Goal: Information Seeking & Learning: Learn about a topic

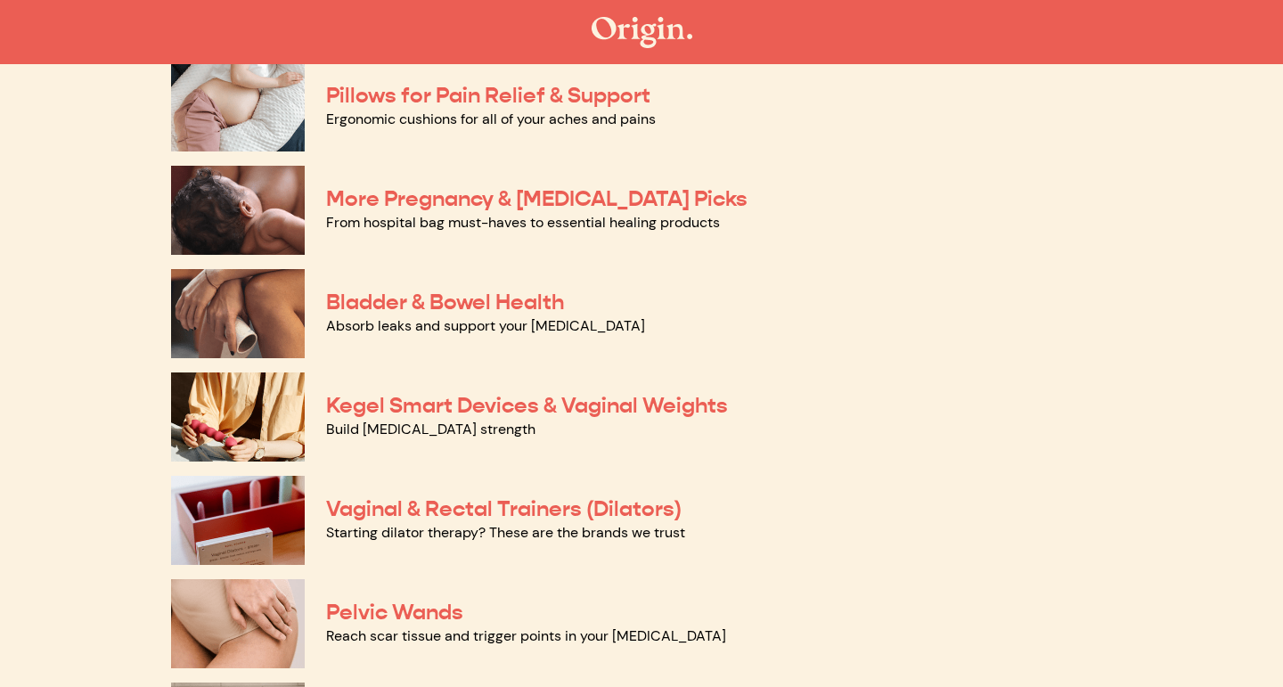
scroll to position [390, 0]
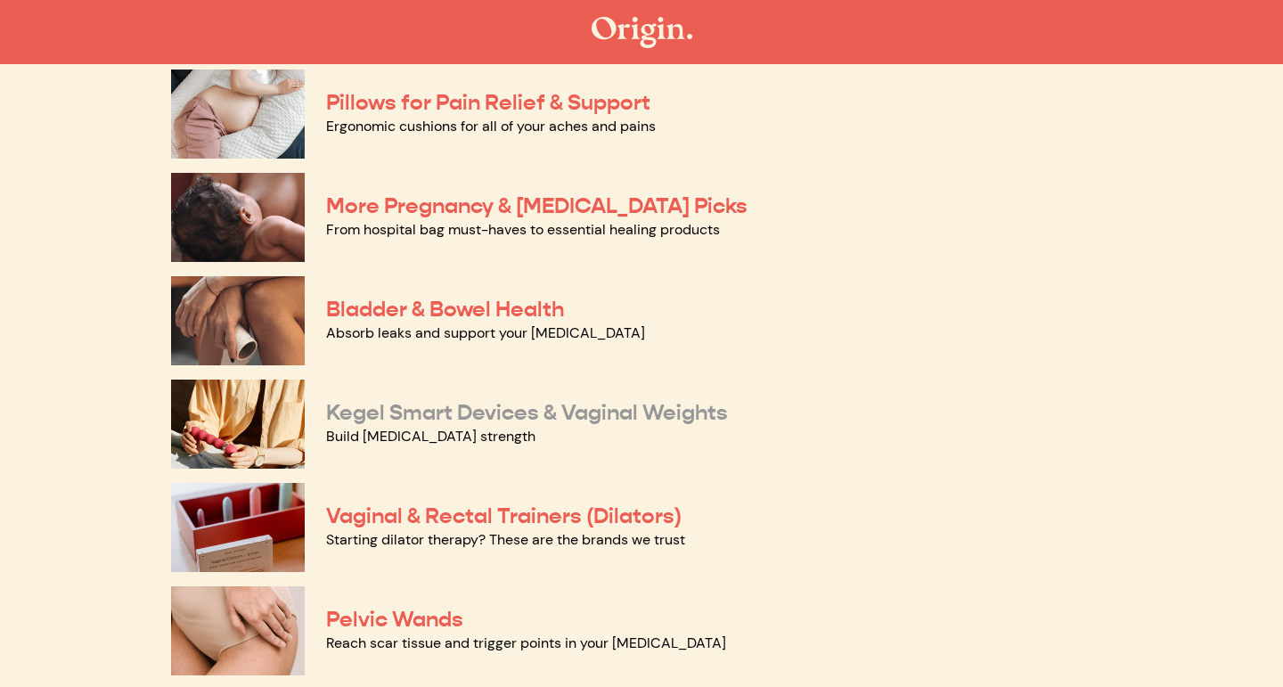
click at [442, 404] on link "Kegel Smart Devices & Vaginal Weights" at bounding box center [527, 412] width 402 height 27
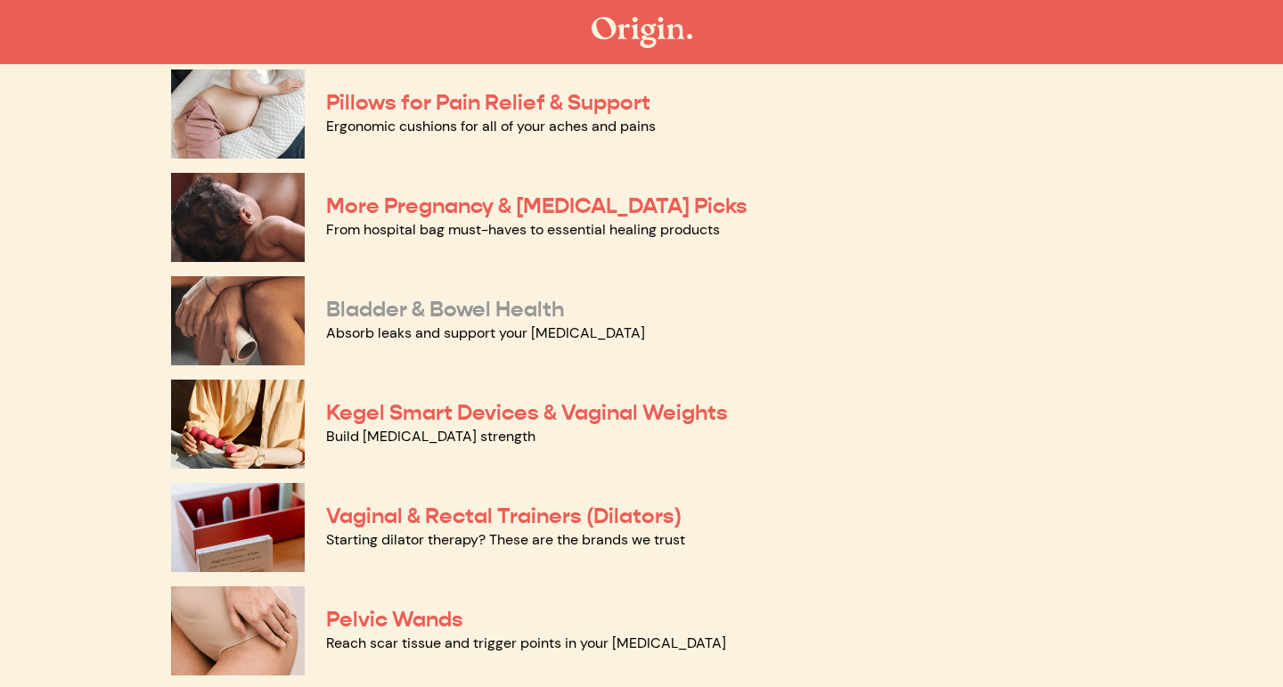
click at [411, 314] on link "Bladder & Bowel Health" at bounding box center [445, 309] width 238 height 27
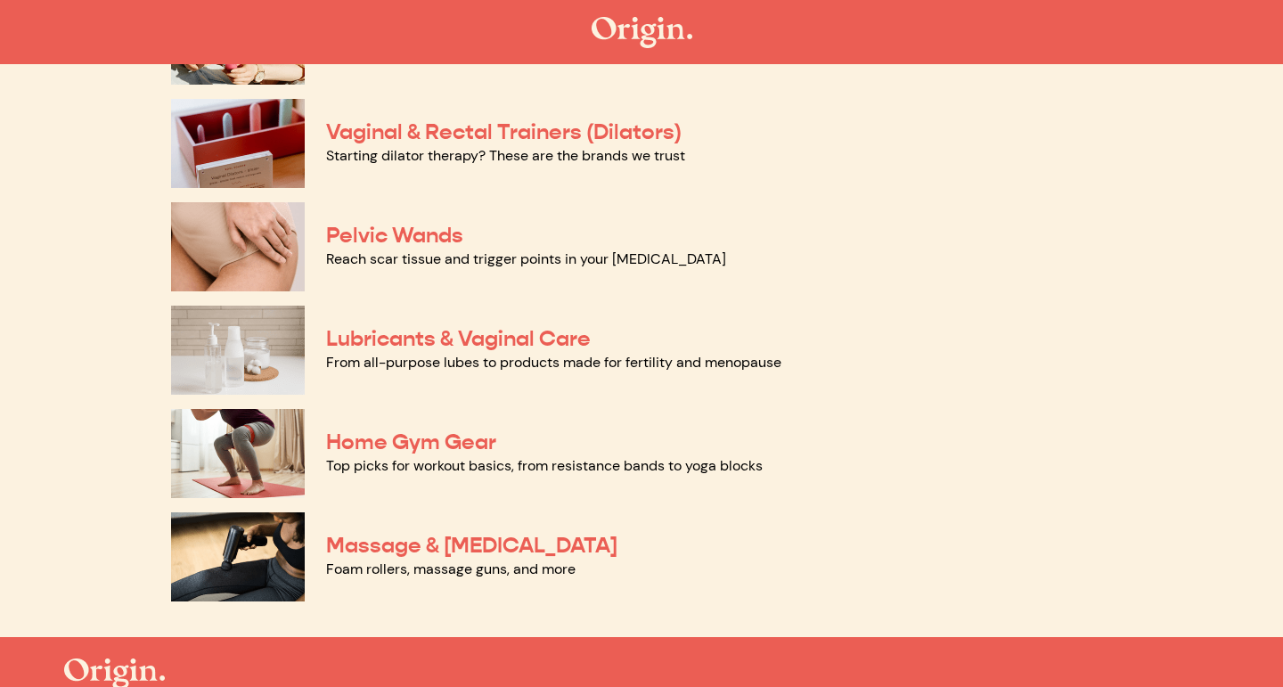
scroll to position [781, 0]
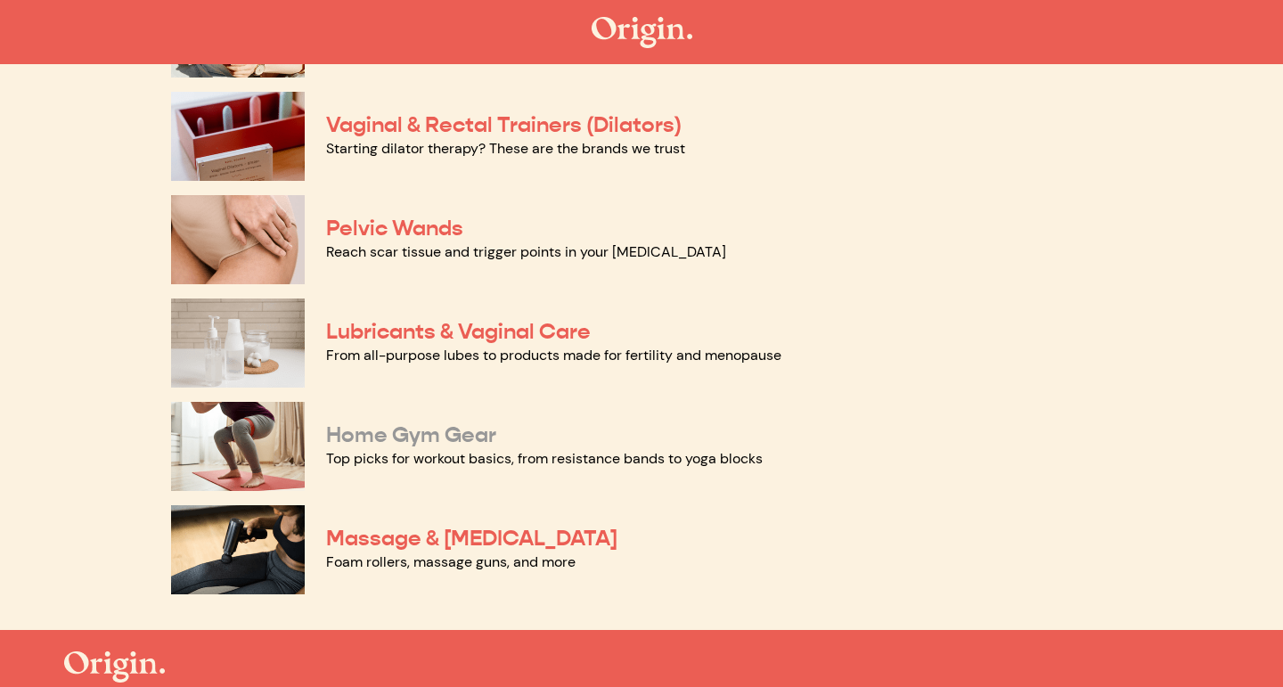
click at [393, 435] on link "Home Gym Gear" at bounding box center [411, 434] width 170 height 27
click at [348, 229] on link "Pelvic Wands" at bounding box center [394, 228] width 137 height 27
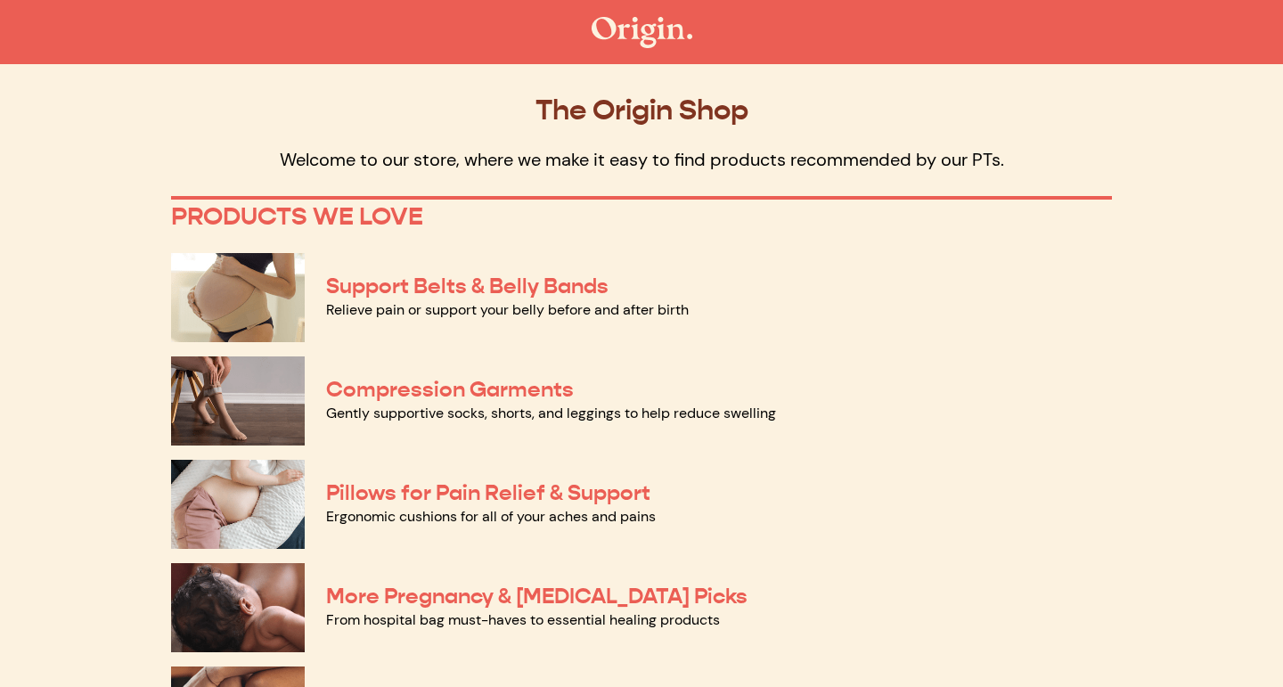
scroll to position [0, 0]
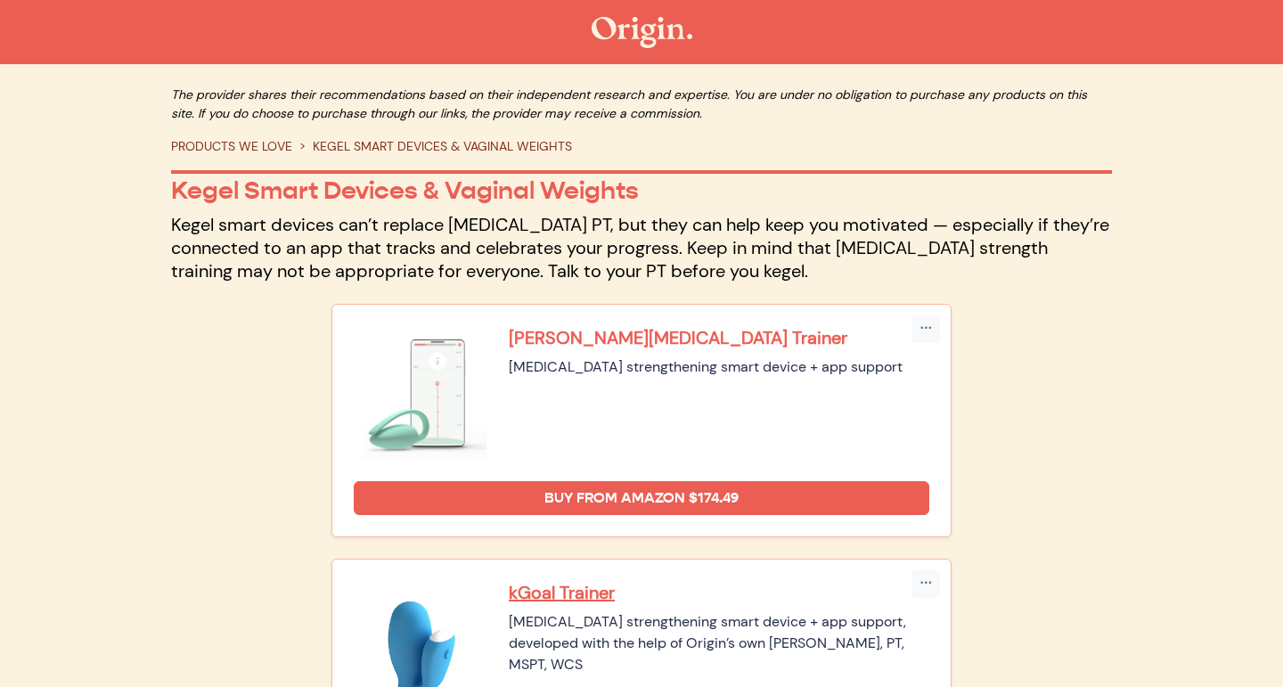
click at [567, 333] on p "[PERSON_NAME][MEDICAL_DATA] Trainer" at bounding box center [719, 337] width 420 height 23
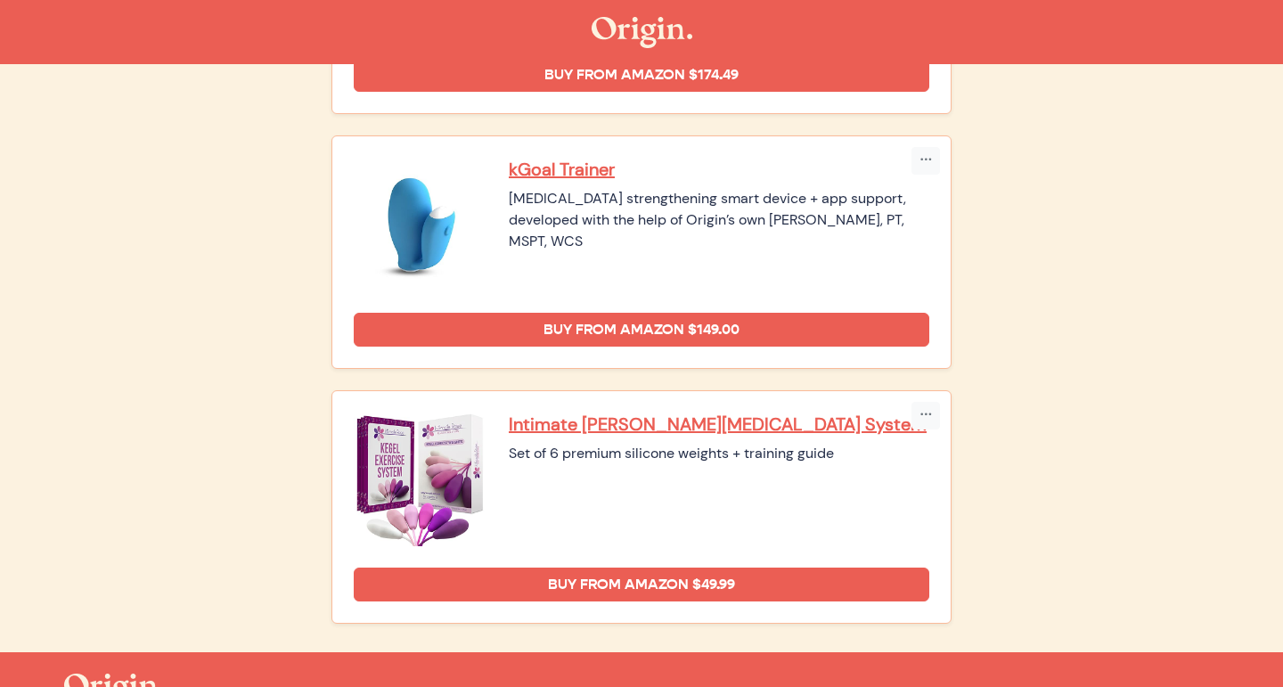
scroll to position [425, 0]
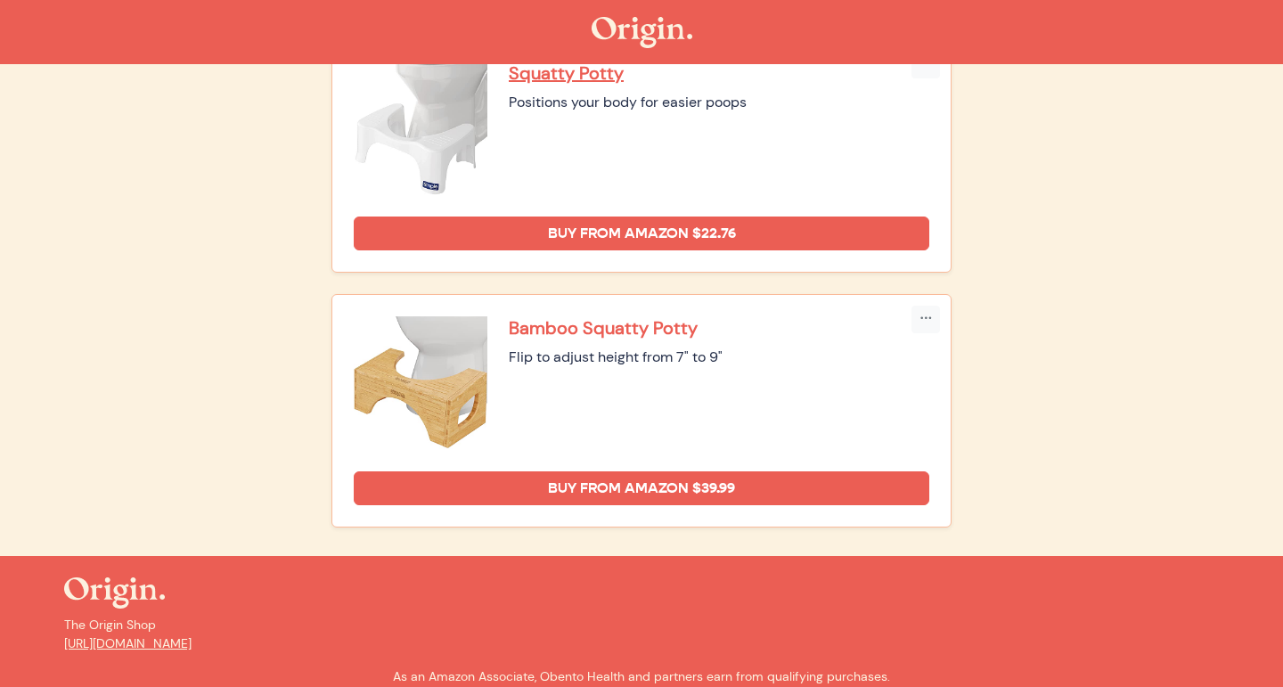
scroll to position [1263, 0]
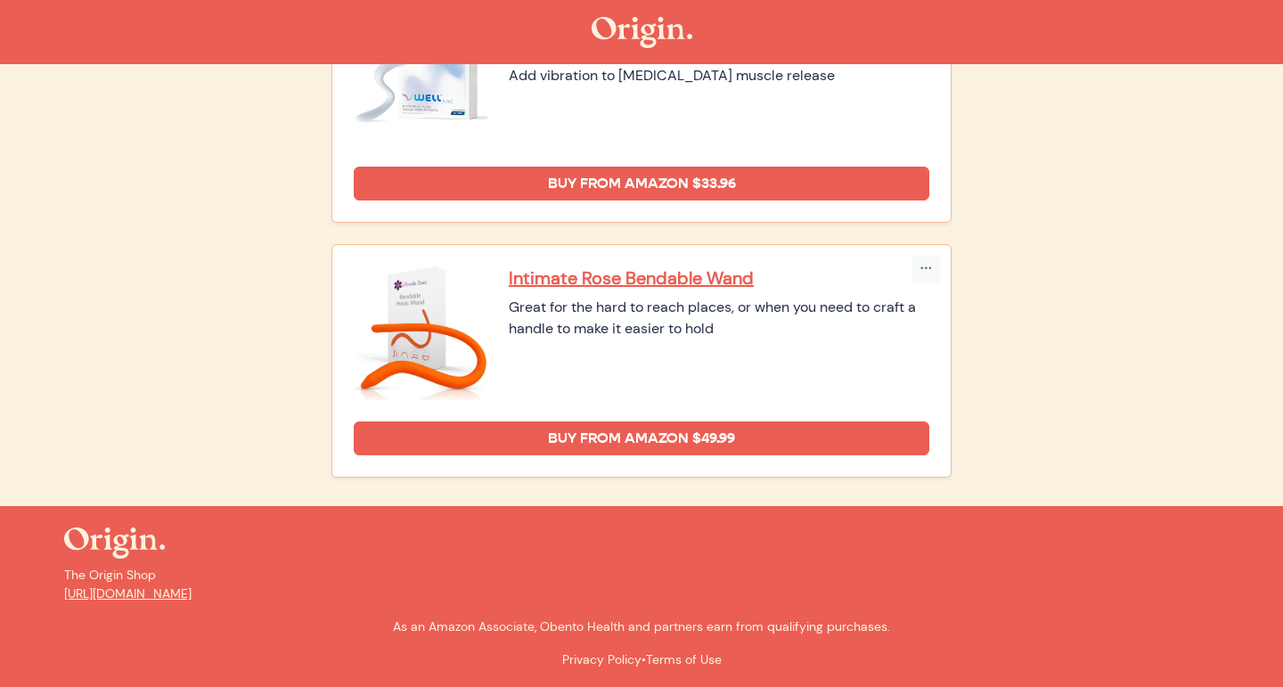
scroll to position [1032, 0]
